Goal: Task Accomplishment & Management: Use online tool/utility

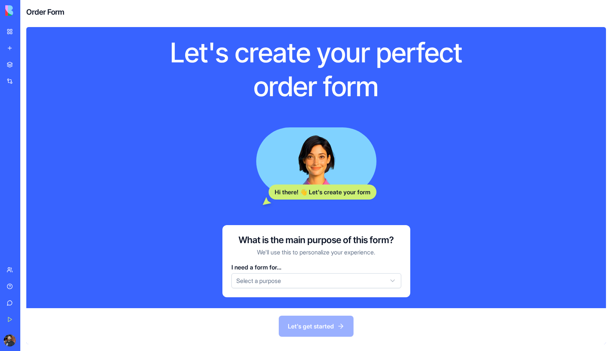
scroll to position [29, 0]
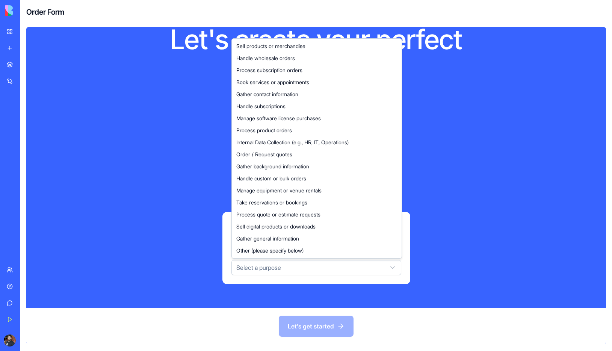
click at [316, 268] on html "BETA My Workspace New app Marketplace Integrations Recent AI Logo Generator TRY…" at bounding box center [306, 175] width 612 height 351
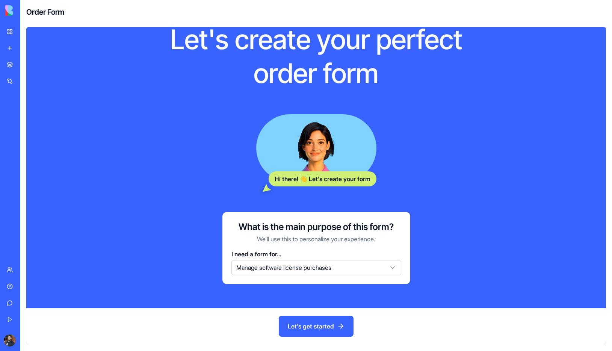
click at [328, 329] on button "Let's get started" at bounding box center [316, 326] width 75 height 21
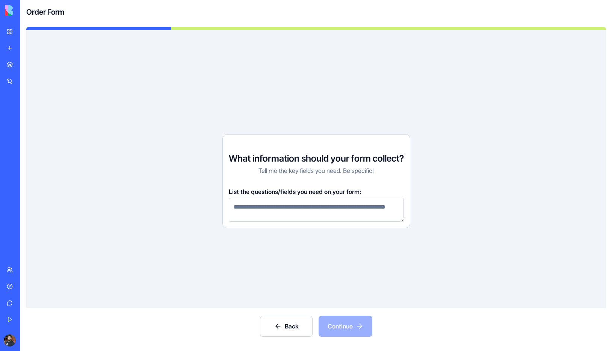
click at [384, 205] on textarea at bounding box center [316, 210] width 175 height 24
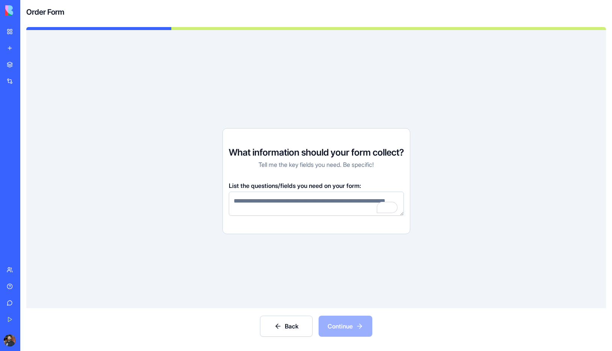
click at [307, 201] on textarea "To enrich screen reader interactions, please activate Accessibility in Grammarl…" at bounding box center [316, 204] width 175 height 24
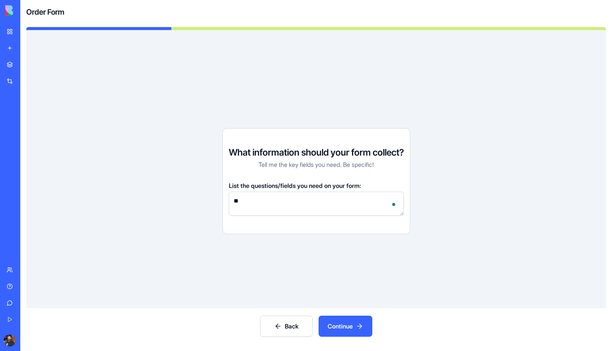
type textarea "*"
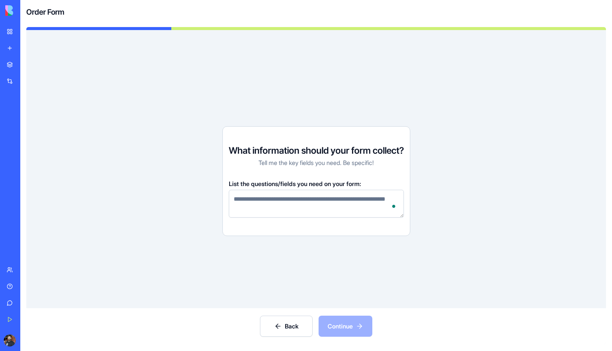
type textarea "*"
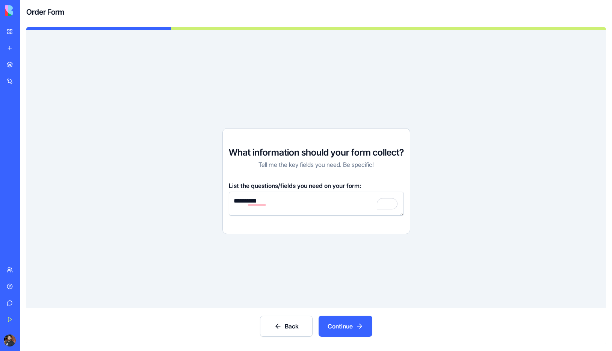
type textarea "**********"
click at [343, 323] on button "Continue" at bounding box center [346, 326] width 54 height 21
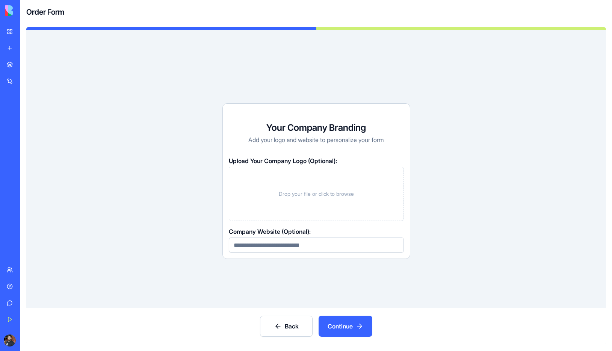
click at [346, 325] on button "Continue" at bounding box center [346, 326] width 54 height 21
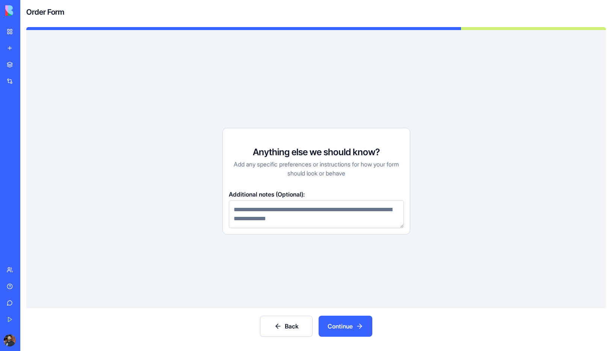
click at [348, 327] on button "Continue" at bounding box center [346, 326] width 54 height 21
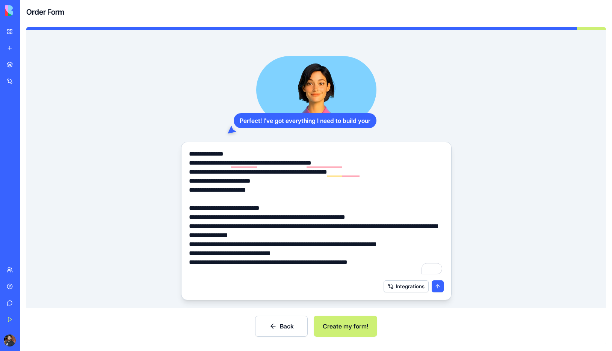
scroll to position [38, 0]
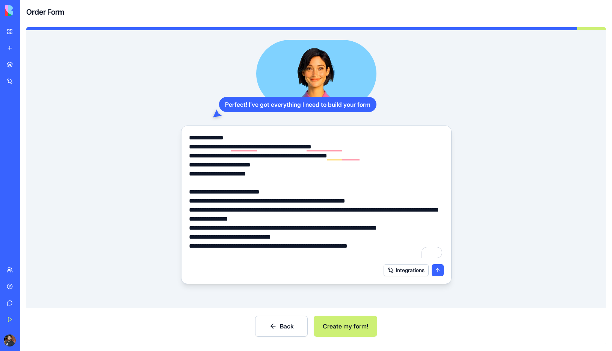
click at [343, 321] on button "Create my form!" at bounding box center [345, 326] width 63 height 21
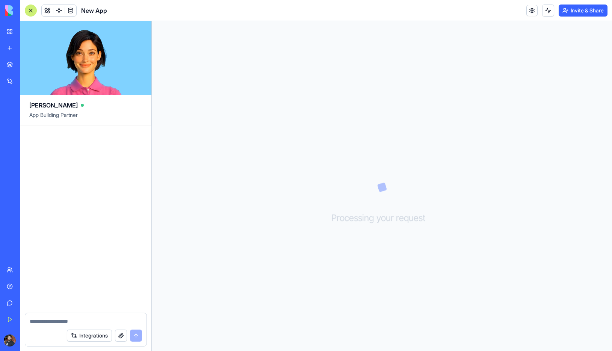
click at [70, 57] on video at bounding box center [85, 58] width 131 height 74
drag, startPoint x: 121, startPoint y: 66, endPoint x: 127, endPoint y: 66, distance: 5.6
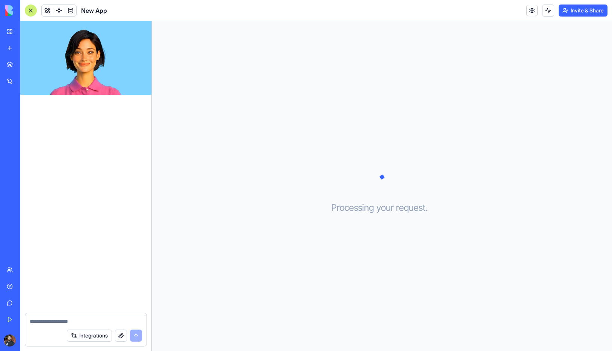
click at [125, 68] on video at bounding box center [85, 58] width 131 height 74
click at [127, 66] on video at bounding box center [85, 58] width 131 height 74
click at [71, 12] on link at bounding box center [70, 10] width 11 height 11
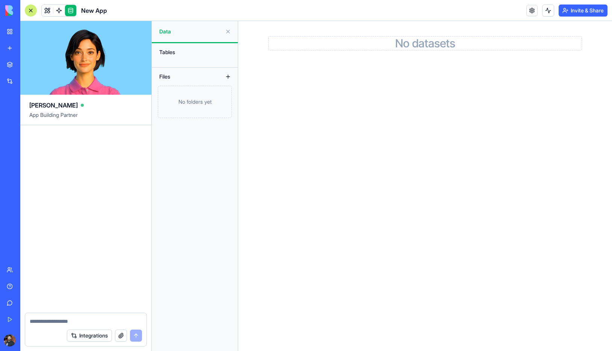
click at [71, 12] on link at bounding box center [70, 10] width 11 height 11
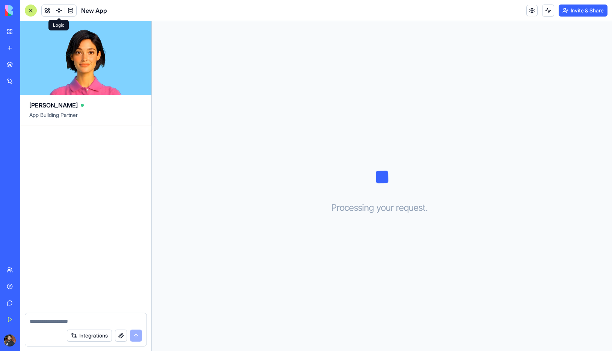
click at [63, 12] on link at bounding box center [58, 10] width 11 height 11
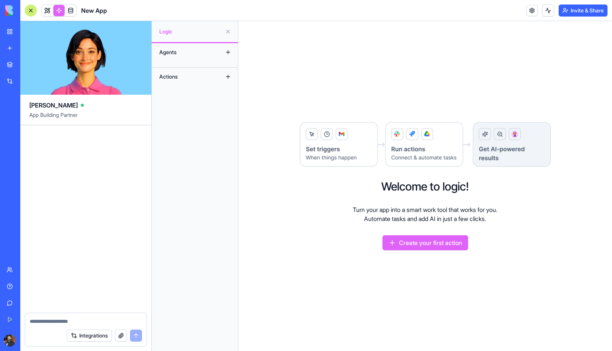
click at [62, 12] on link at bounding box center [58, 10] width 11 height 11
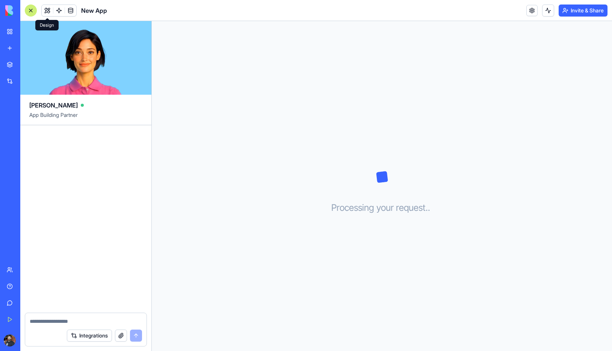
click at [50, 11] on button at bounding box center [47, 10] width 11 height 11
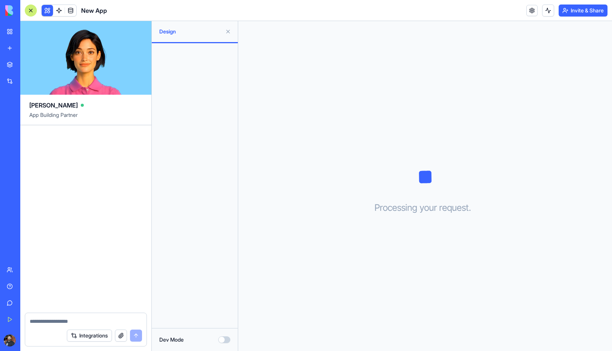
click at [50, 11] on button at bounding box center [47, 10] width 11 height 11
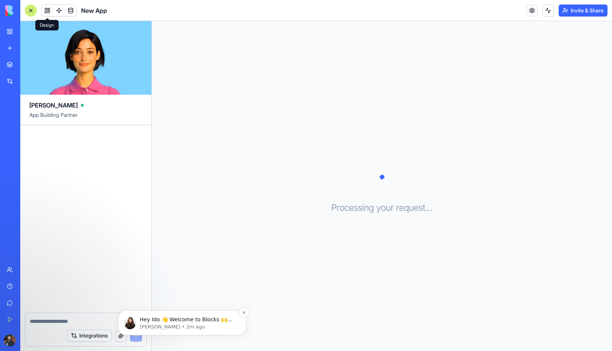
click at [196, 317] on p "Hey Ido 👋 Welcome to Blocks 🙌 I'm here if you have any questions!" at bounding box center [188, 320] width 97 height 8
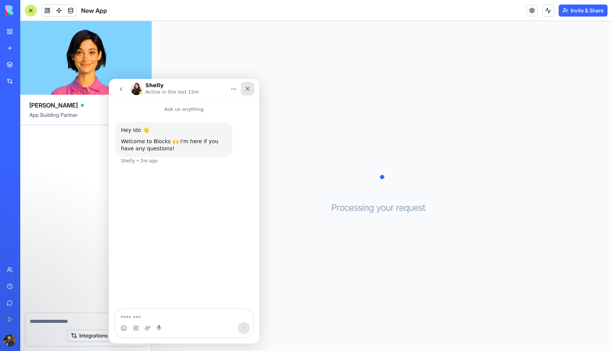
click at [251, 89] on div "Close" at bounding box center [248, 89] width 14 height 14
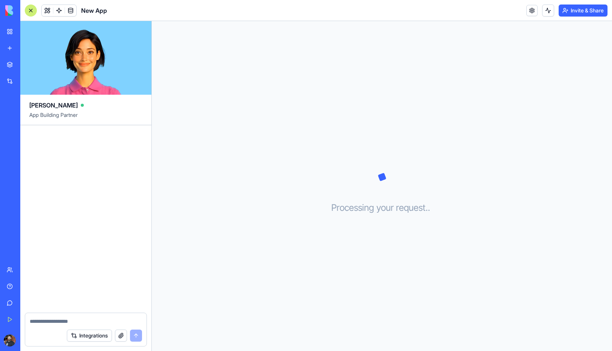
click at [207, 210] on div "Processing your request . . ." at bounding box center [382, 186] width 460 height 330
click at [552, 5] on div at bounding box center [548, 11] width 12 height 12
click at [549, 9] on button at bounding box center [548, 11] width 12 height 12
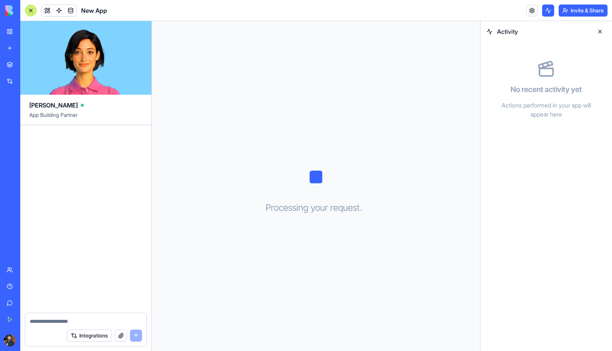
click at [549, 9] on button at bounding box center [548, 11] width 12 height 12
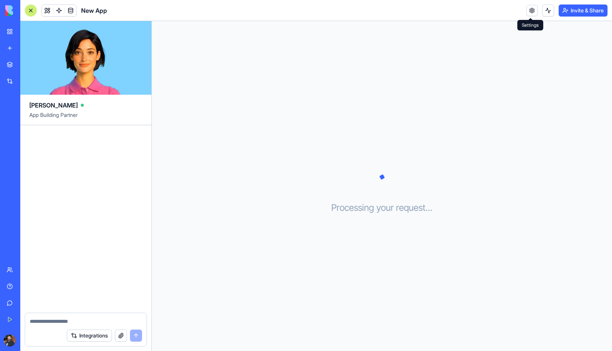
click at [526, 11] on link at bounding box center [531, 10] width 11 height 11
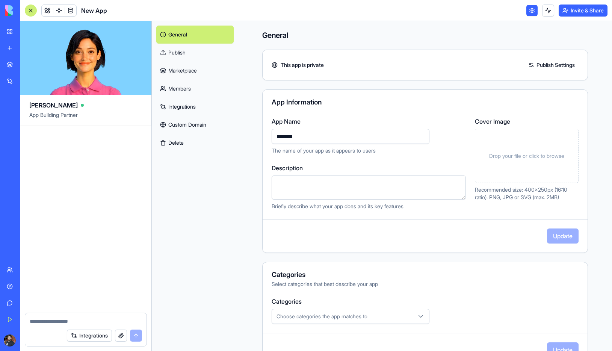
click at [527, 11] on link at bounding box center [531, 10] width 11 height 11
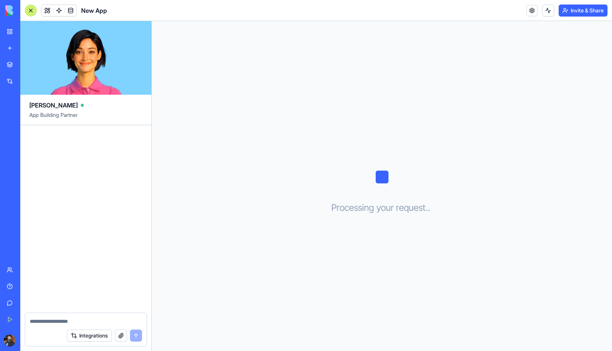
click at [527, 11] on link at bounding box center [531, 10] width 11 height 11
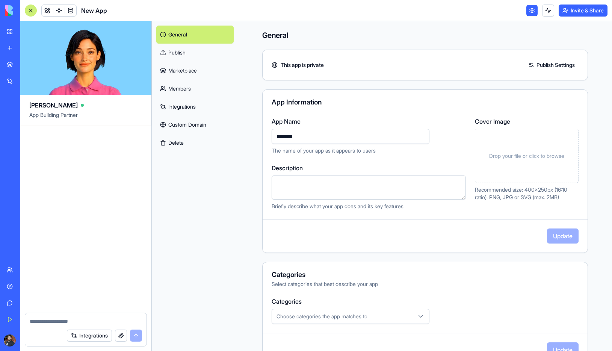
click at [527, 11] on link at bounding box center [531, 10] width 11 height 11
